Goal: Task Accomplishment & Management: Manage account settings

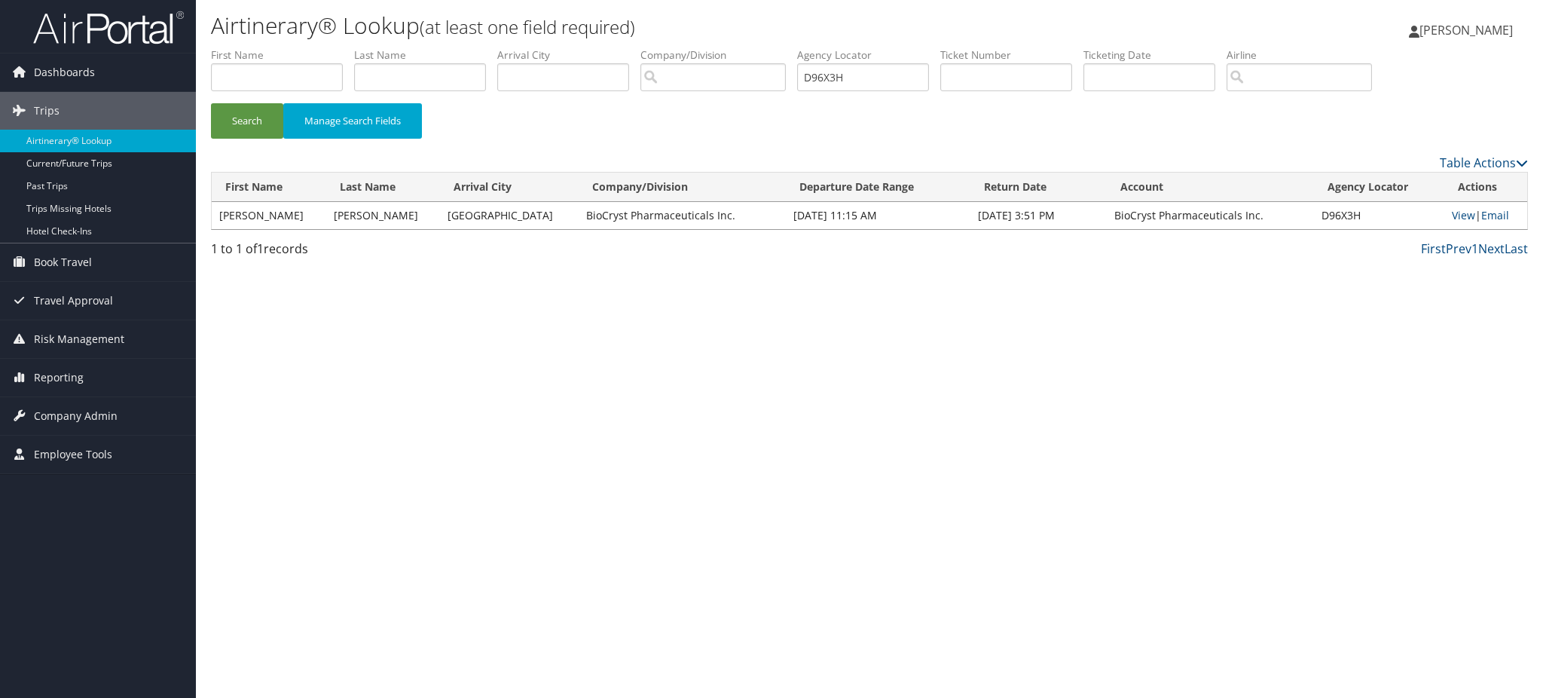
click at [139, 30] on img at bounding box center [108, 27] width 151 height 35
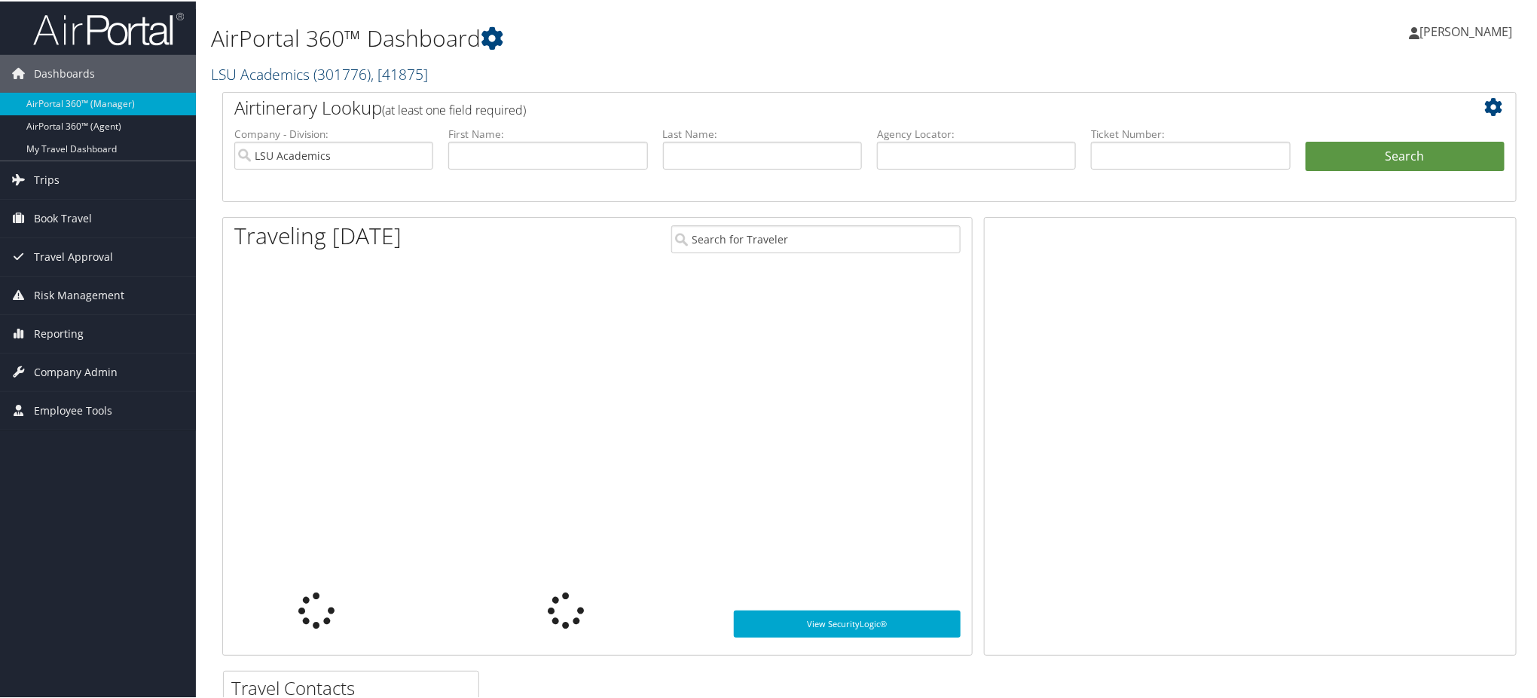
click at [345, 69] on span "( 301776 )" at bounding box center [341, 73] width 57 height 20
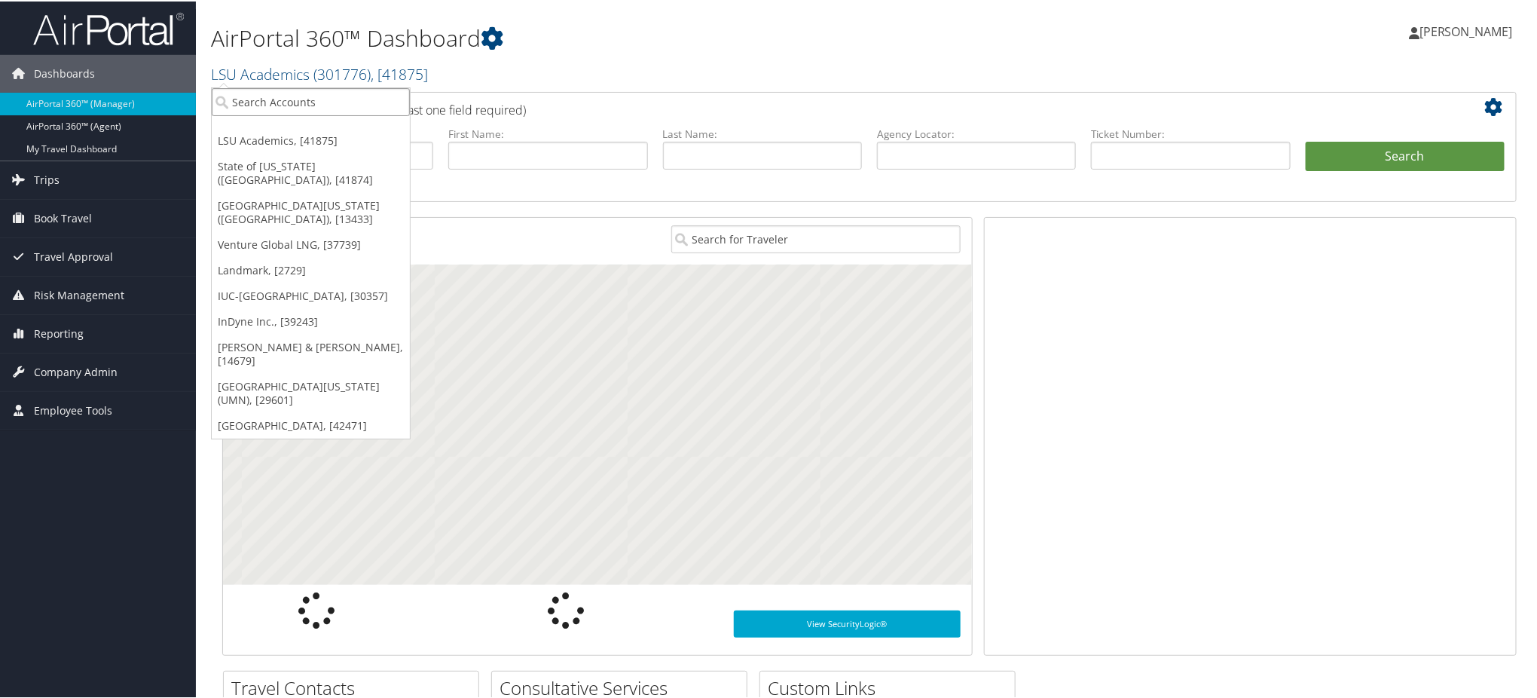
click at [300, 97] on input "search" at bounding box center [311, 101] width 198 height 28
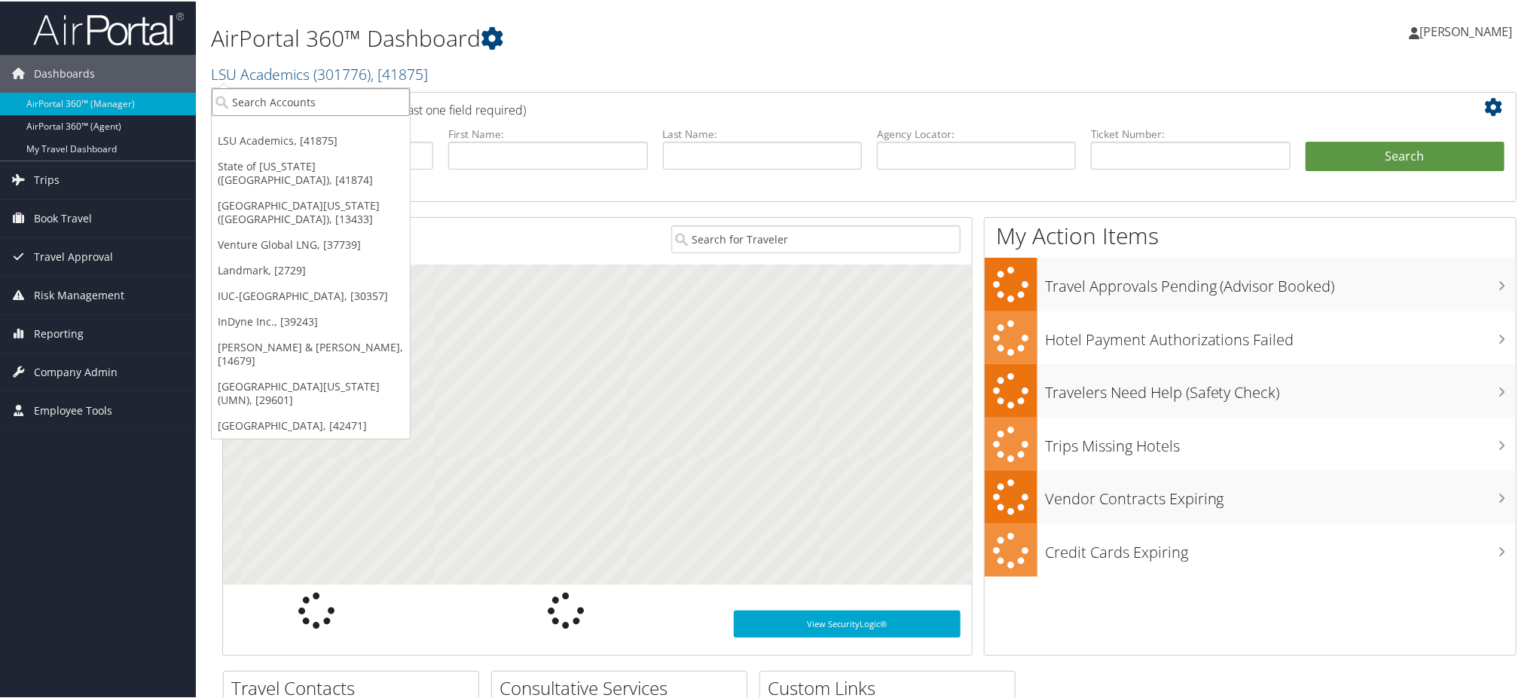
paste input "Design Workshop"
type input "Design Workshop"
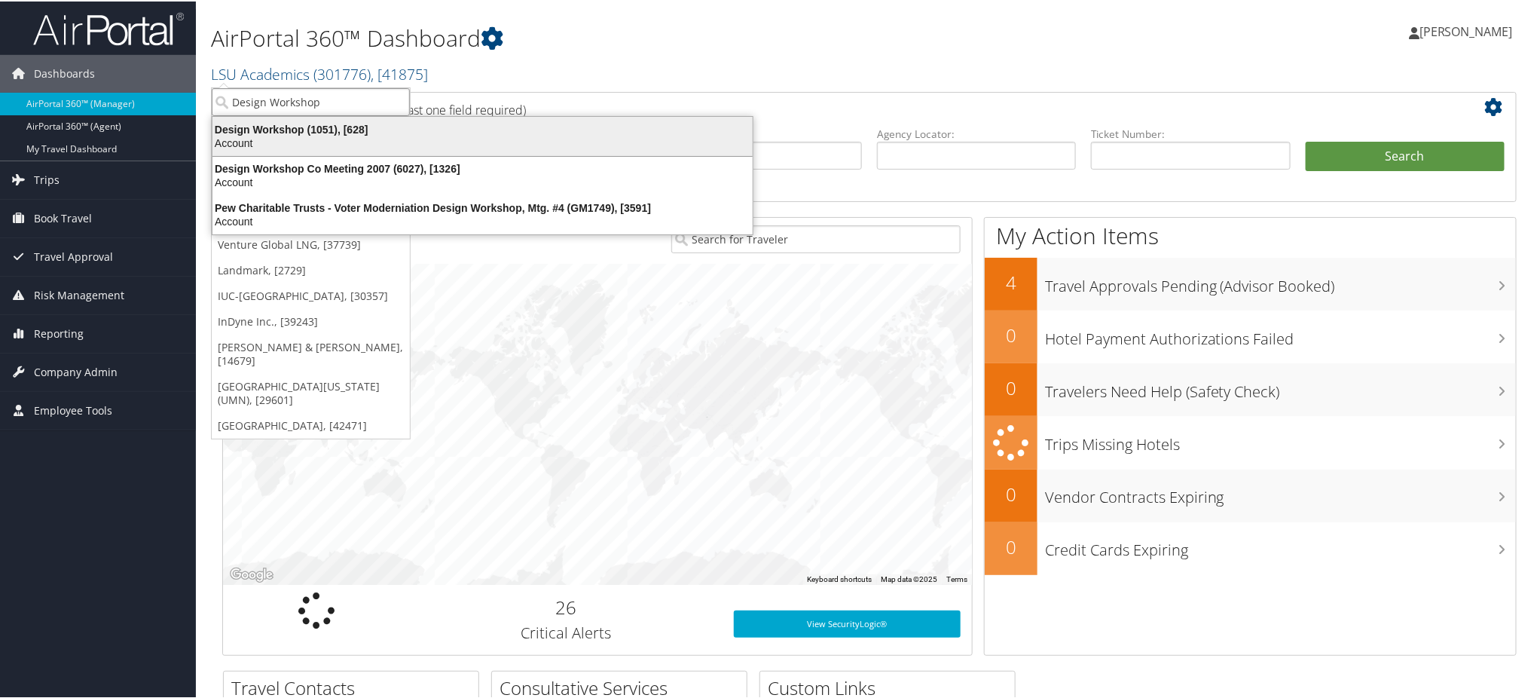
click at [290, 126] on div "Design Workshop (1051), [628]" at bounding box center [482, 128] width 558 height 14
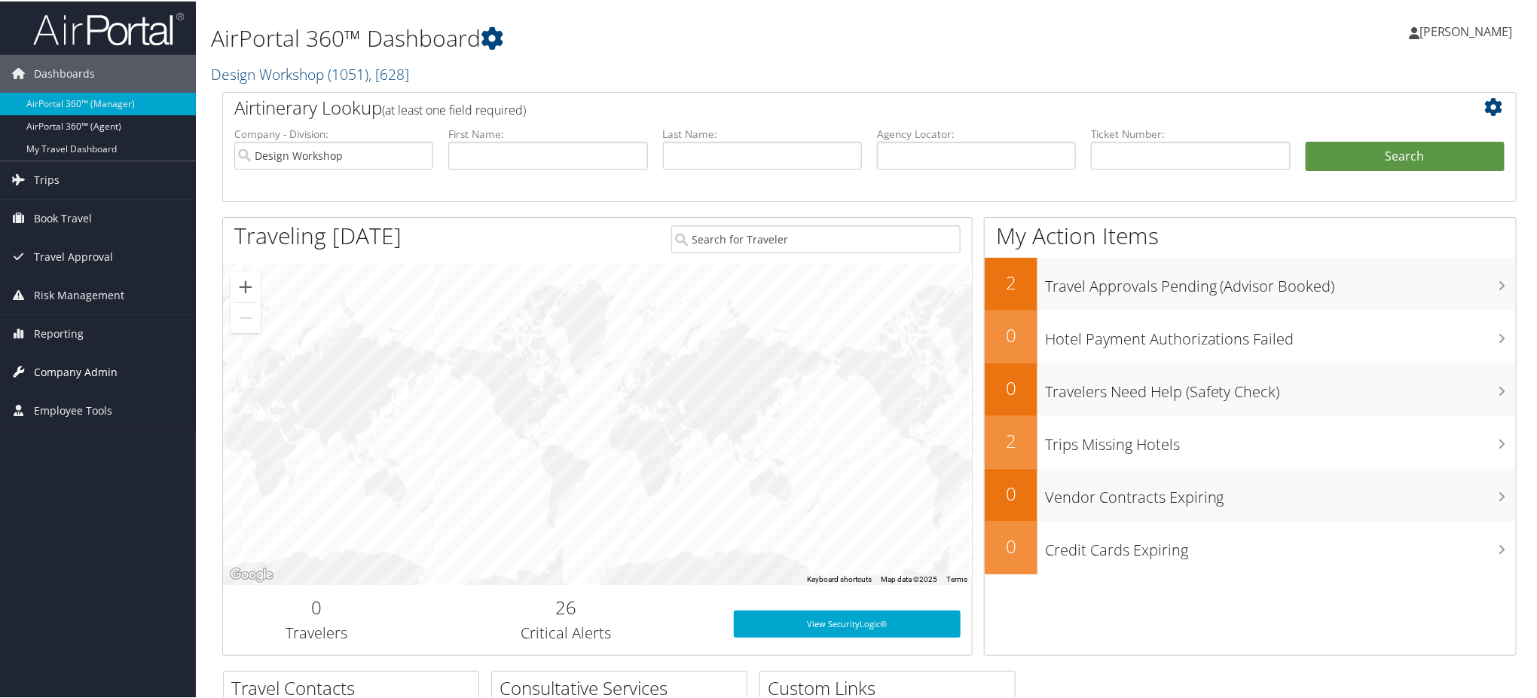
click at [81, 363] on span "Company Admin" at bounding box center [76, 371] width 84 height 38
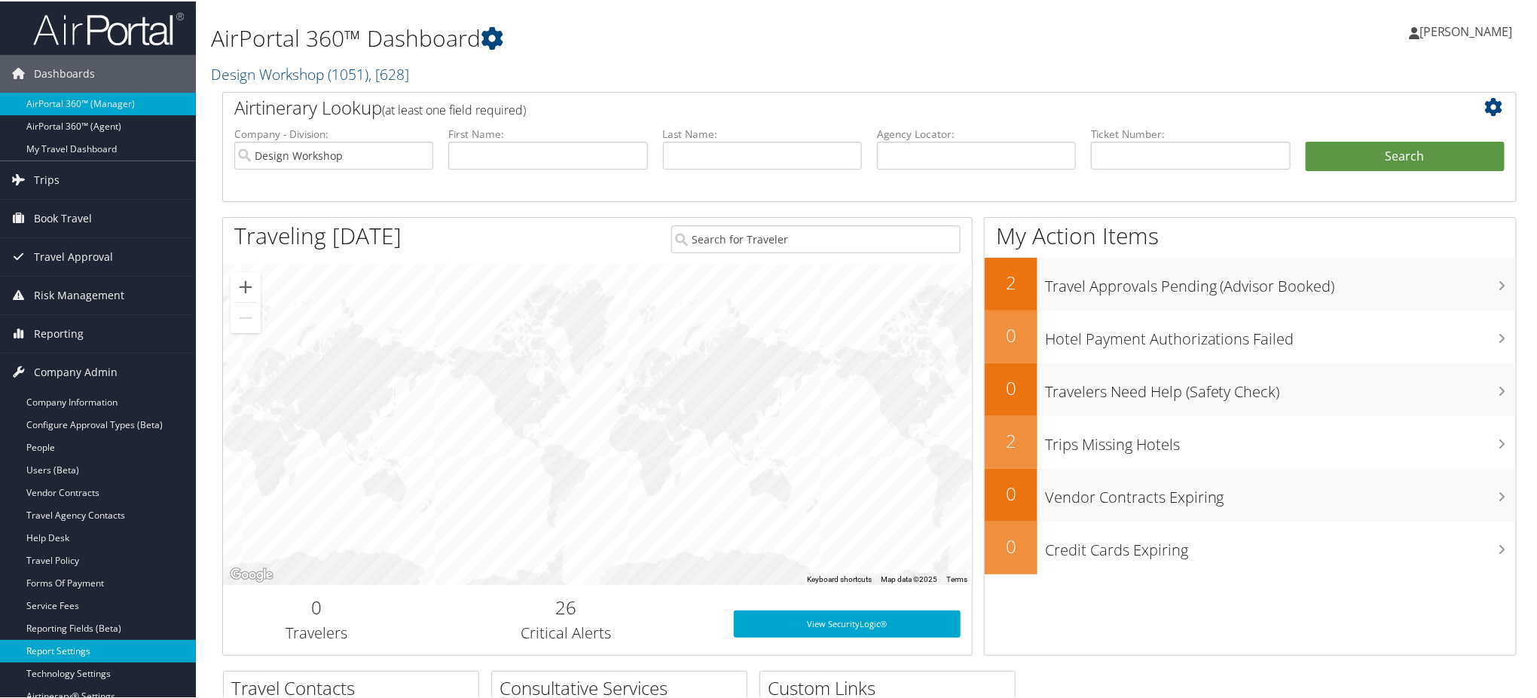
click at [51, 645] on link "Report Settings" at bounding box center [98, 649] width 196 height 23
